Goal: Information Seeking & Learning: Learn about a topic

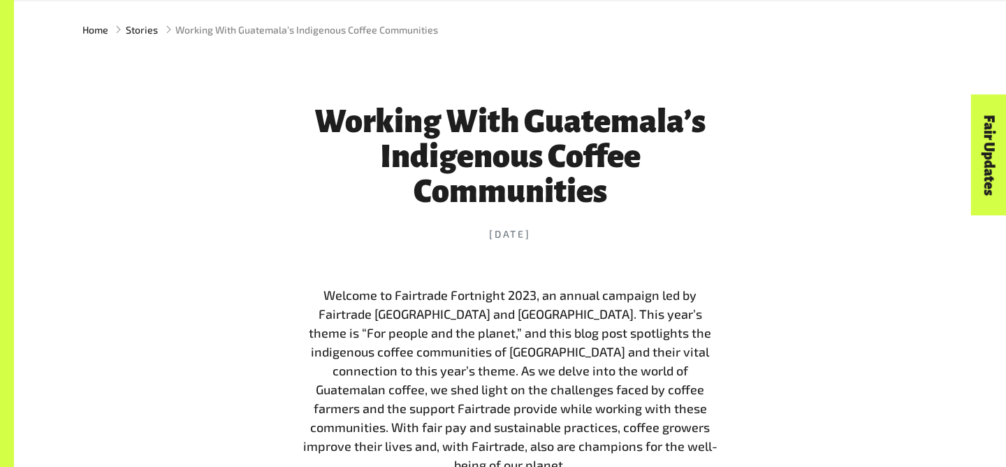
scroll to position [498, 0]
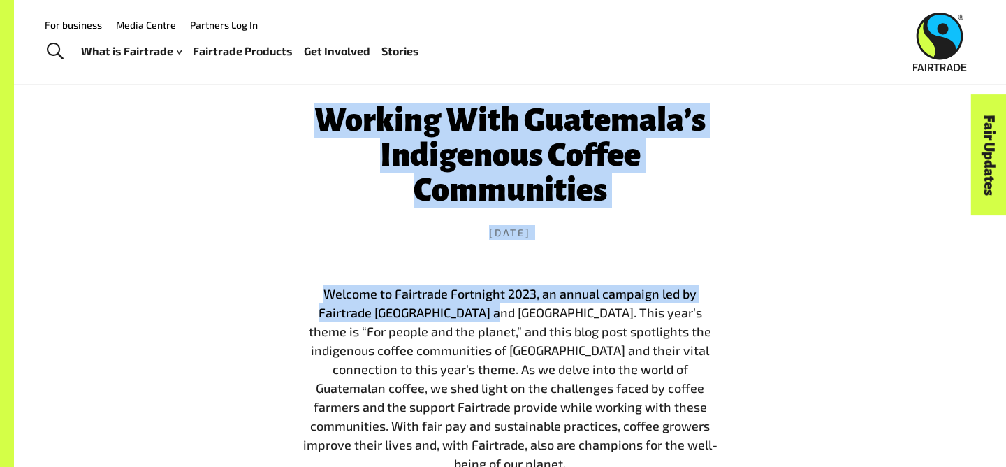
drag, startPoint x: 293, startPoint y: 113, endPoint x: 482, endPoint y: 321, distance: 280.9
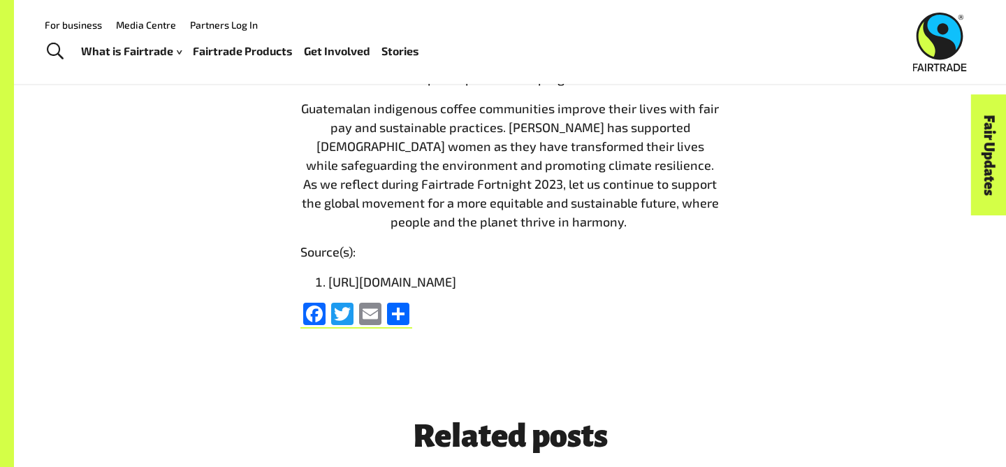
scroll to position [3286, 0]
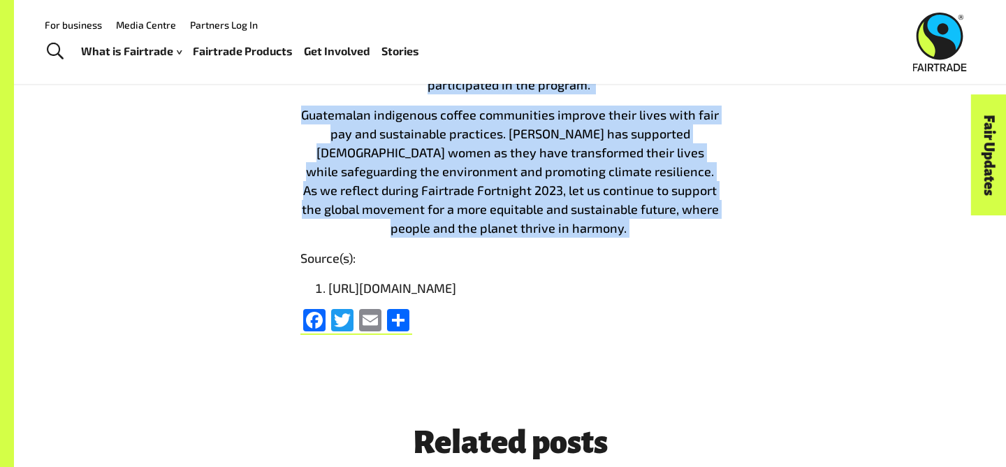
click at [609, 138] on p "Guatemalan indigenous coffee communities improve their lives with fair pay and …" at bounding box center [509, 171] width 419 height 132
copy div "Working With Guatemala’s Indigenous Coffee Communities 28 Jun 2023 Welcome to F…"
